Goal: Task Accomplishment & Management: Manage account settings

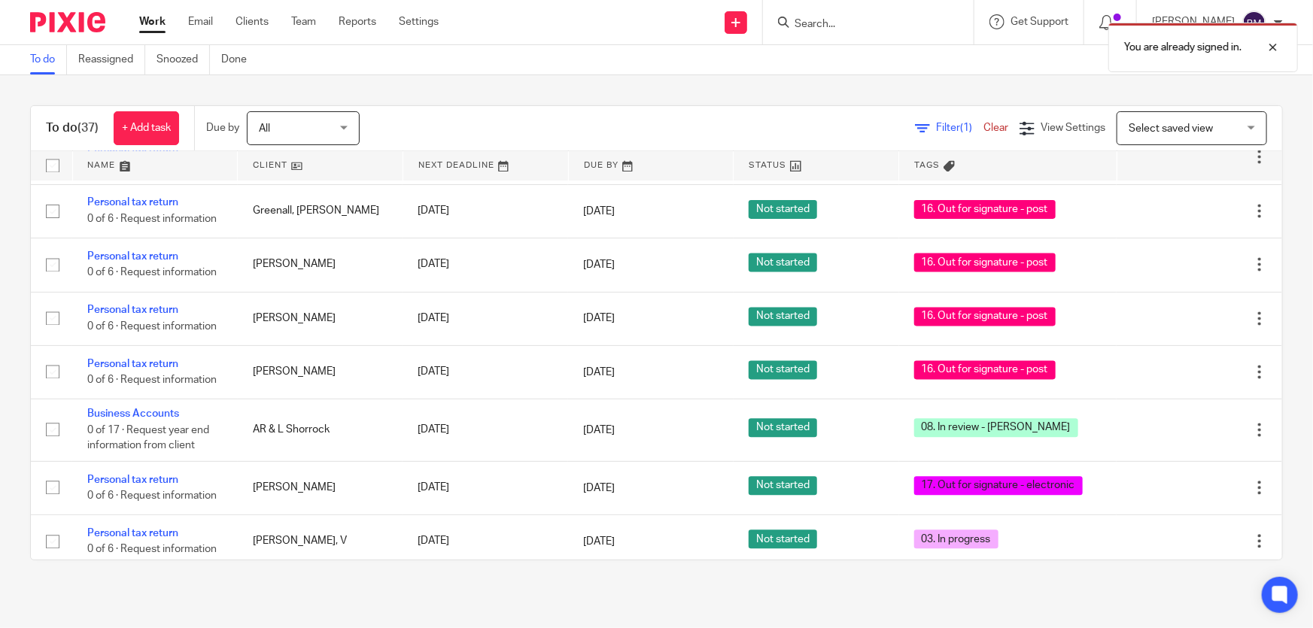
scroll to position [1900, 0]
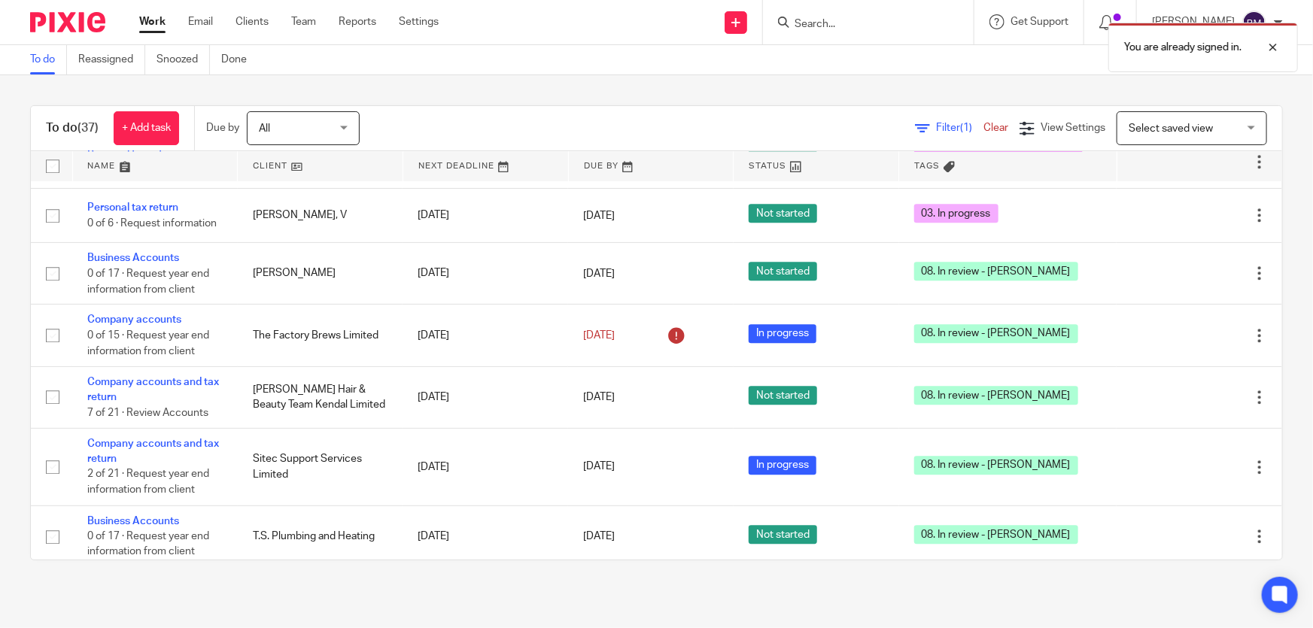
click at [936, 126] on span "Filter (1)" at bounding box center [959, 128] width 47 height 11
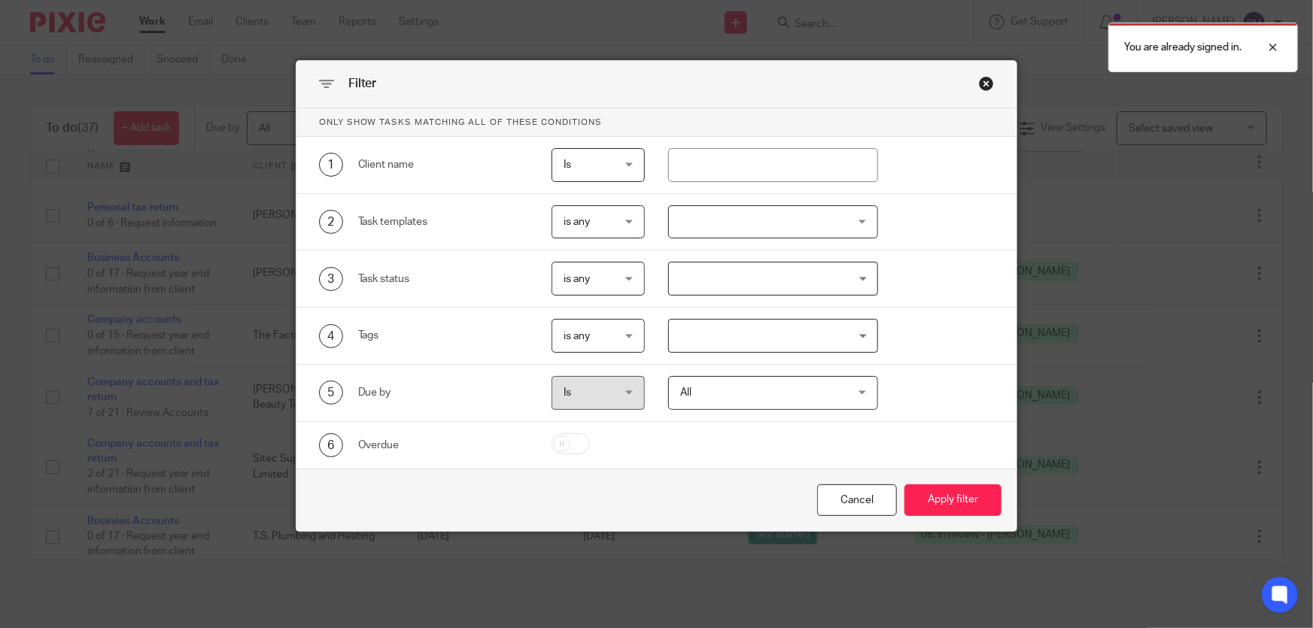
click at [984, 83] on div "Close this dialog window" at bounding box center [986, 83] width 15 height 15
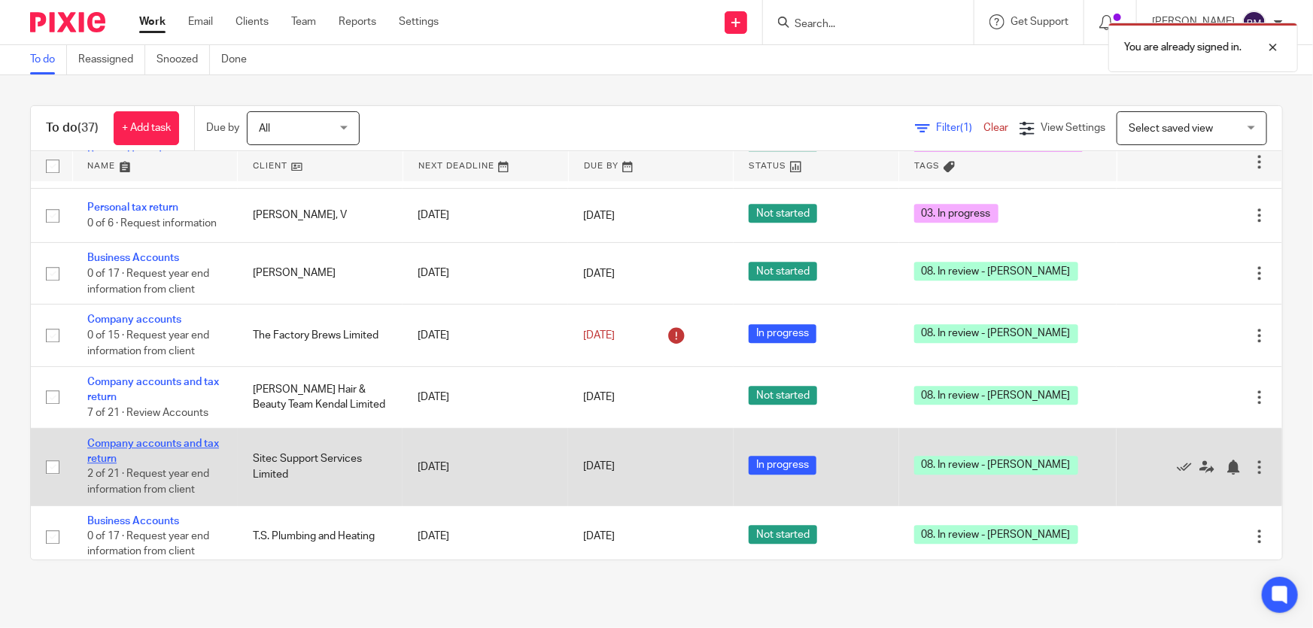
click at [166, 439] on link "Company accounts and tax return" at bounding box center [153, 452] width 132 height 26
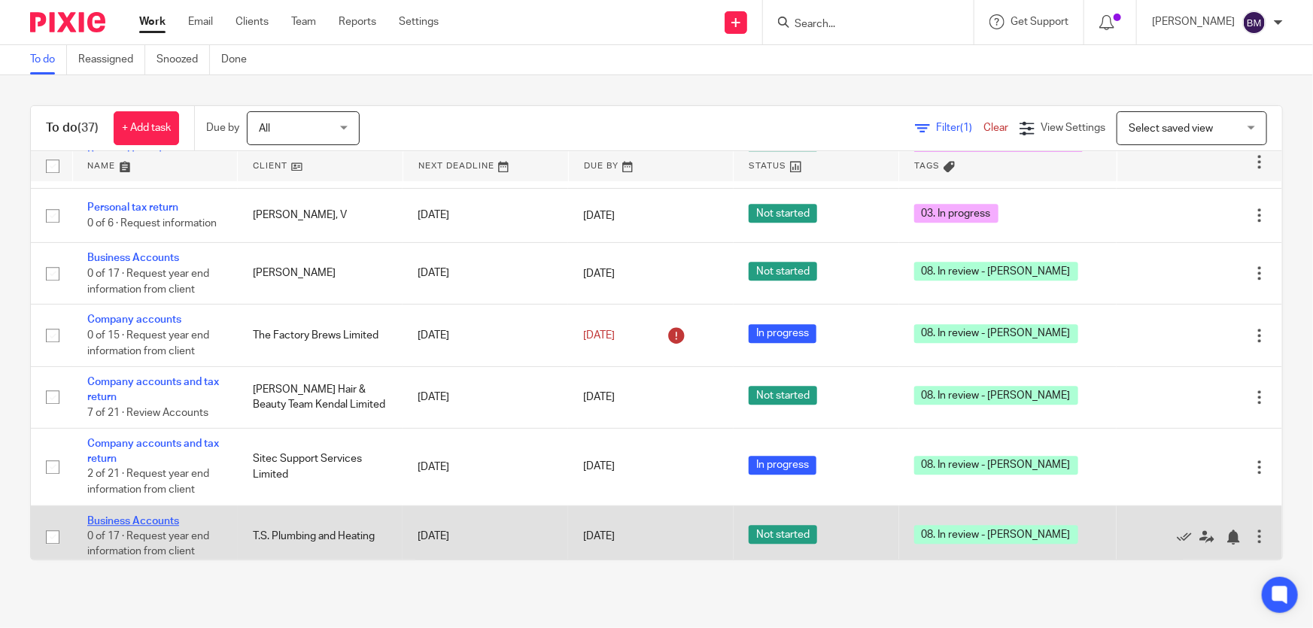
click at [138, 516] on link "Business Accounts" at bounding box center [133, 521] width 92 height 11
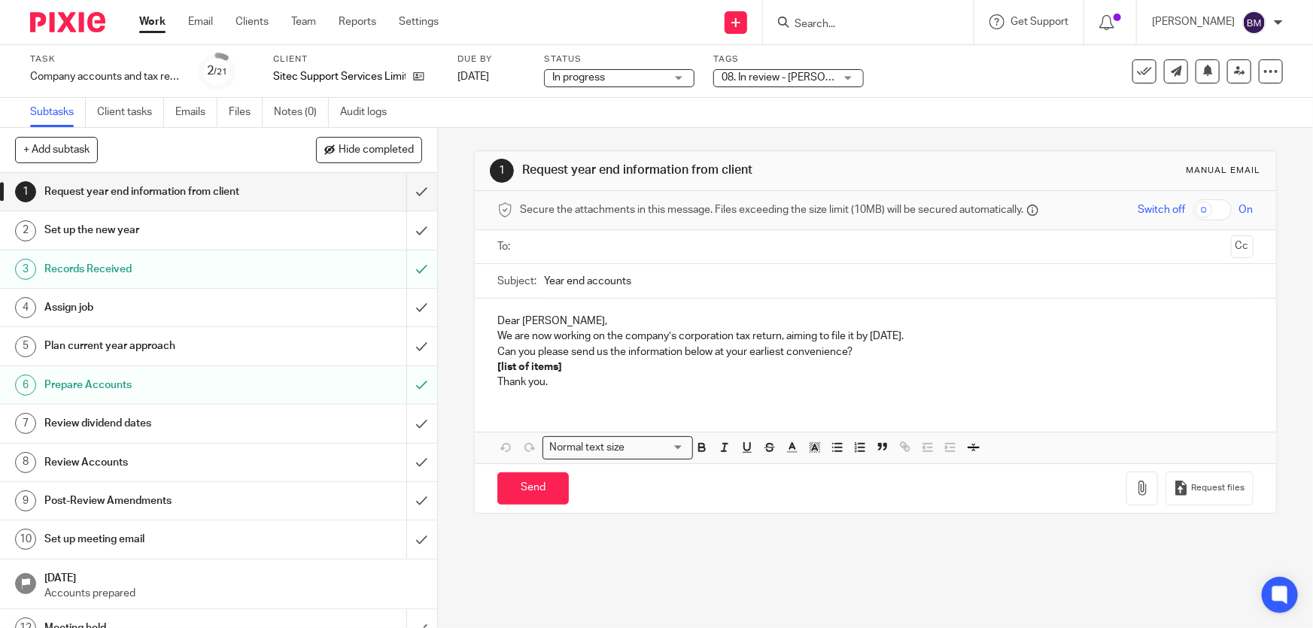
click at [831, 76] on span "08. In review - [PERSON_NAME]" at bounding box center [778, 78] width 113 height 16
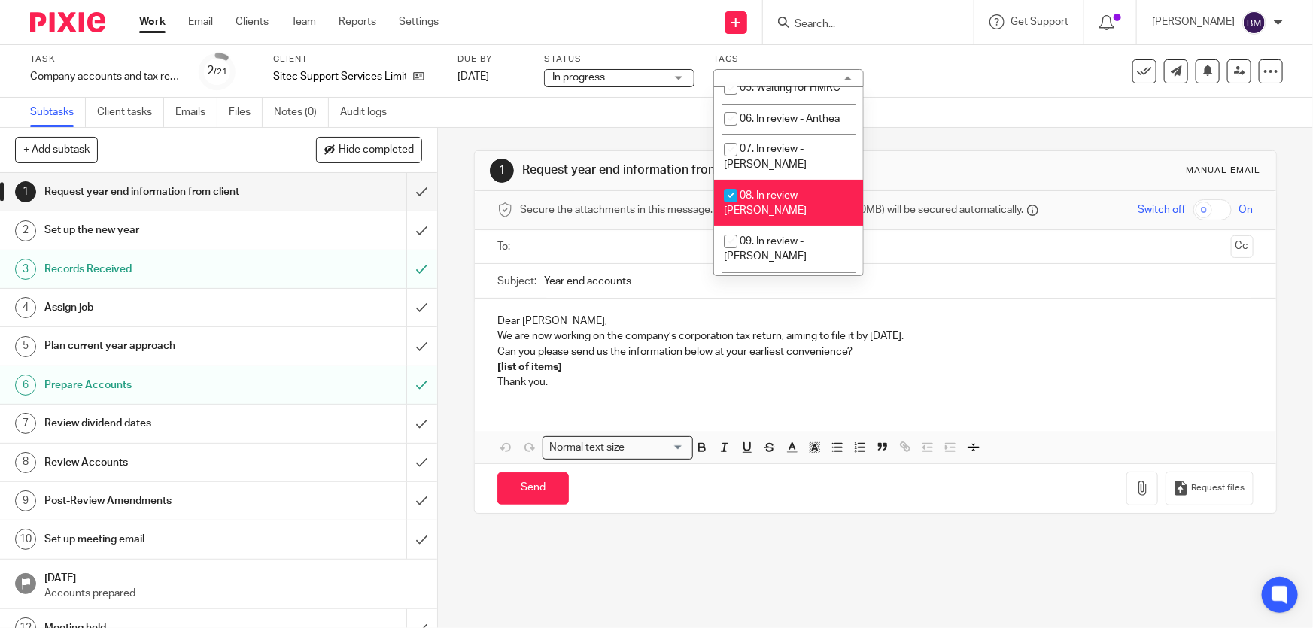
click at [776, 190] on span "08. In review - [PERSON_NAME]" at bounding box center [765, 203] width 83 height 26
checkbox input "false"
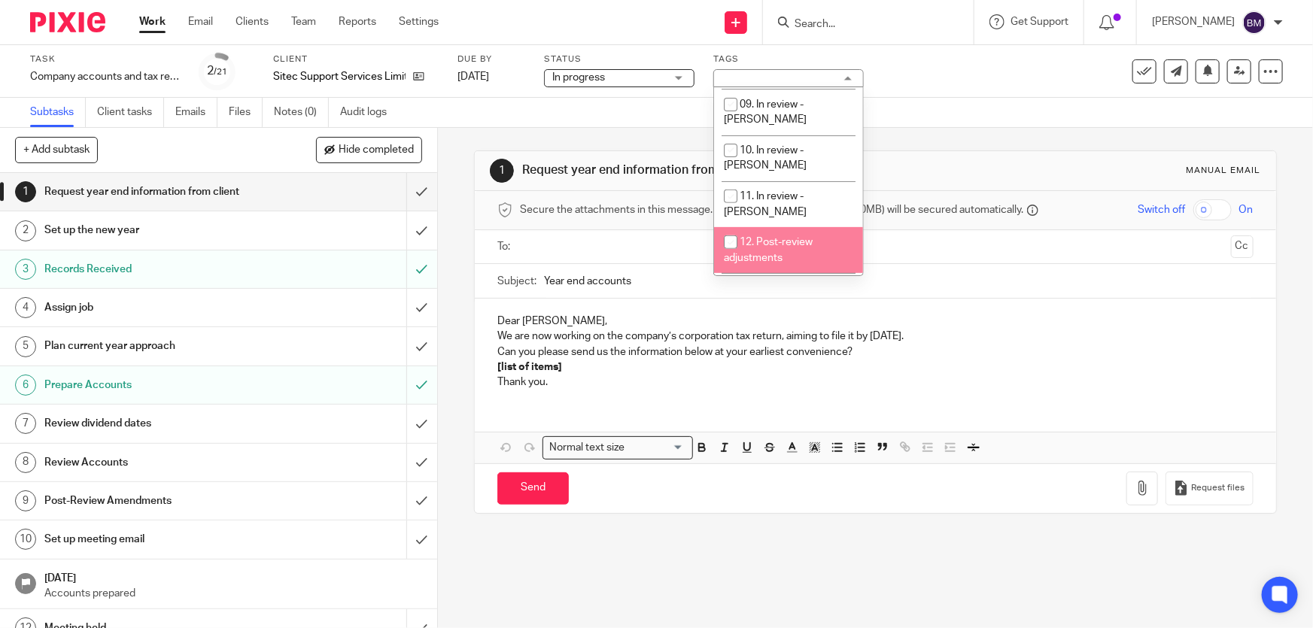
scroll to position [342, 0]
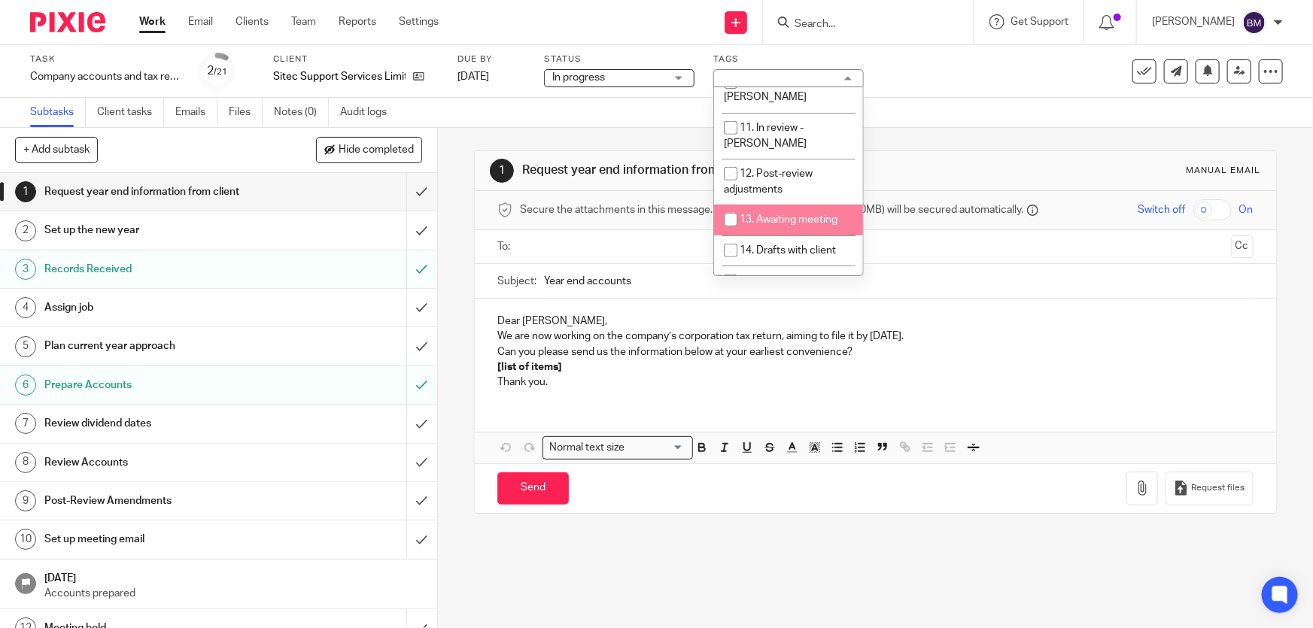
click at [794, 215] on span "13. Awaiting meeting" at bounding box center [789, 220] width 98 height 11
checkbox input "true"
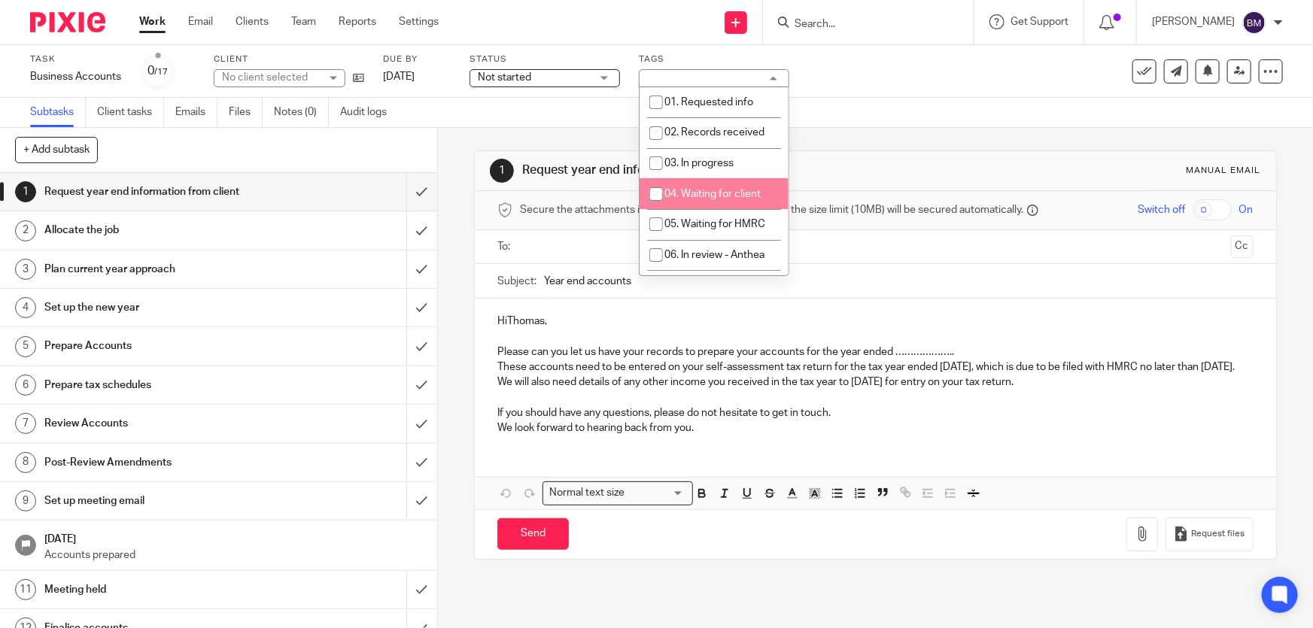
scroll to position [68, 0]
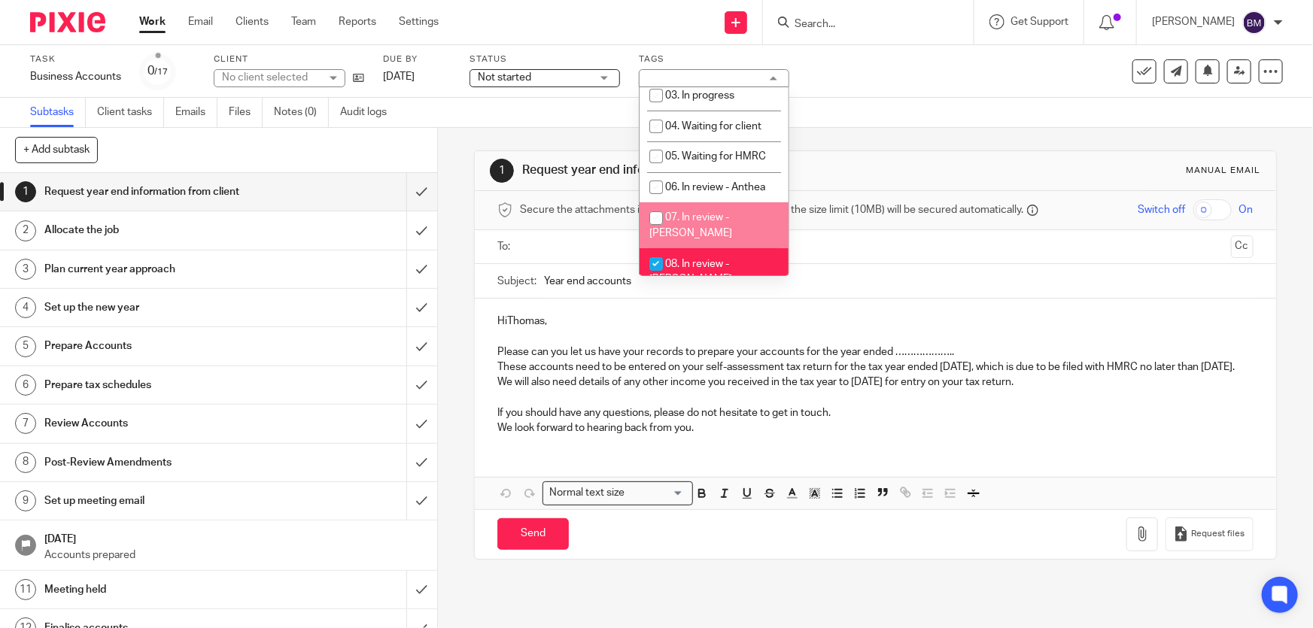
click at [690, 259] on span "08. In review - [PERSON_NAME]" at bounding box center [691, 272] width 83 height 26
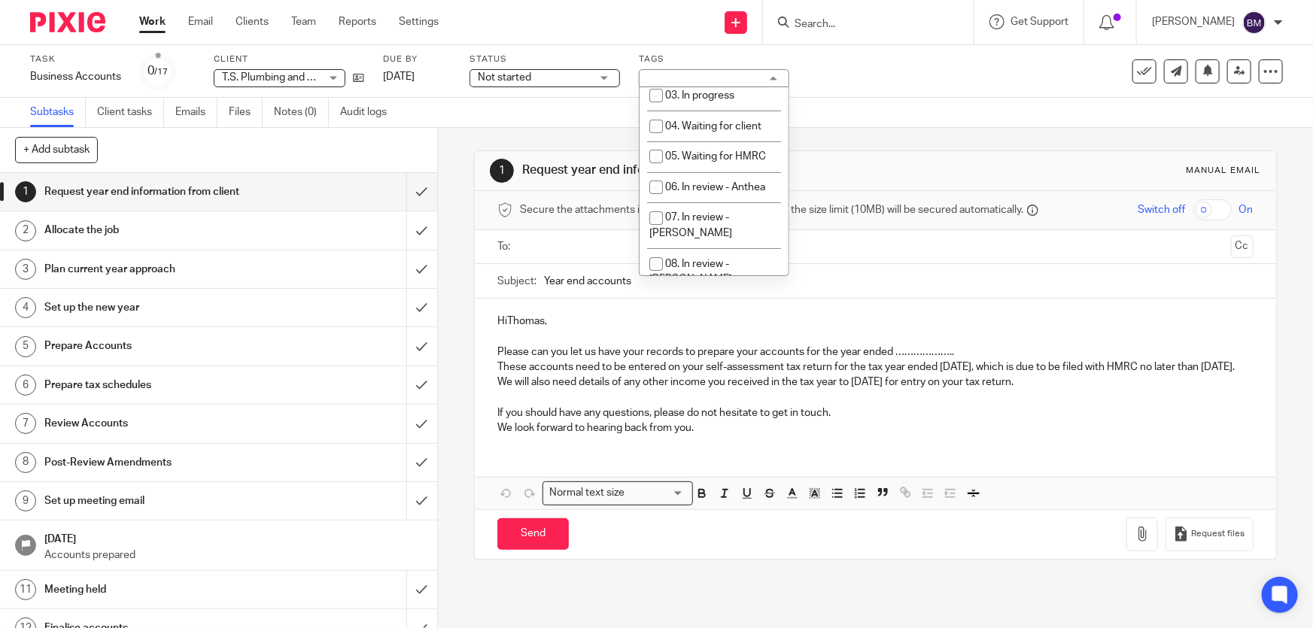
checkbox input "false"
click at [729, 133] on li "04. Waiting for client" at bounding box center [714, 126] width 149 height 31
checkbox input "true"
